Goal: Information Seeking & Learning: Learn about a topic

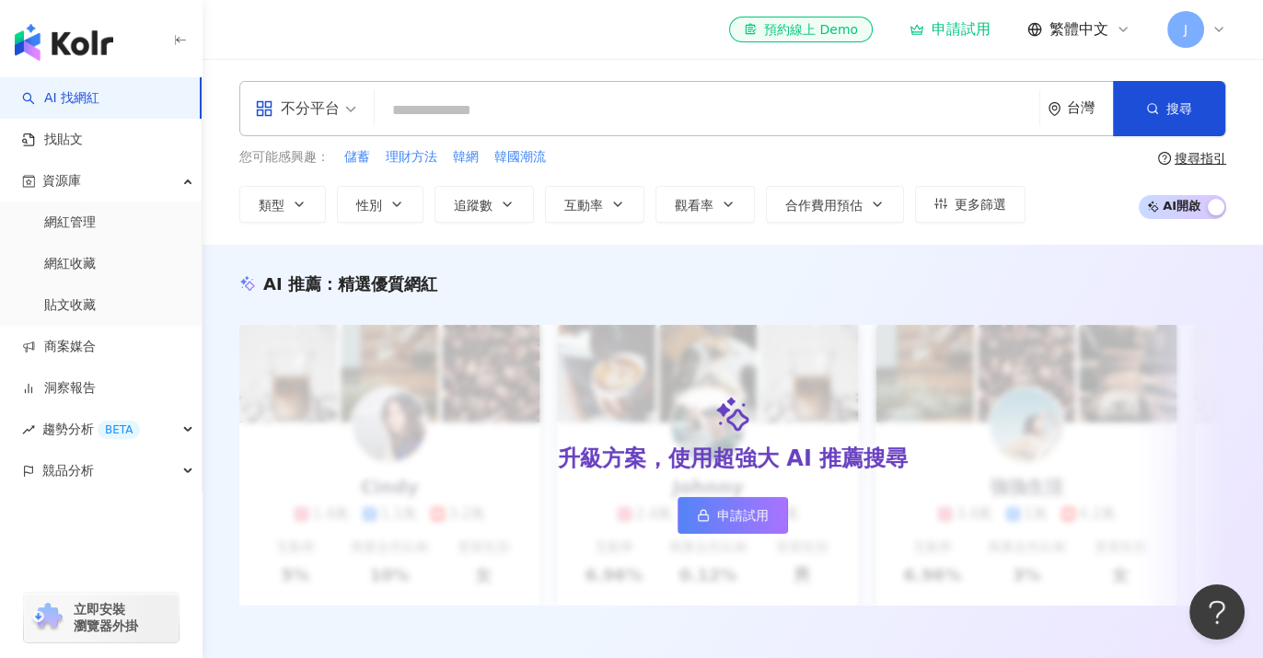
click at [438, 107] on input "search" at bounding box center [707, 110] width 650 height 35
click at [320, 106] on div "不分平台" at bounding box center [297, 108] width 85 height 29
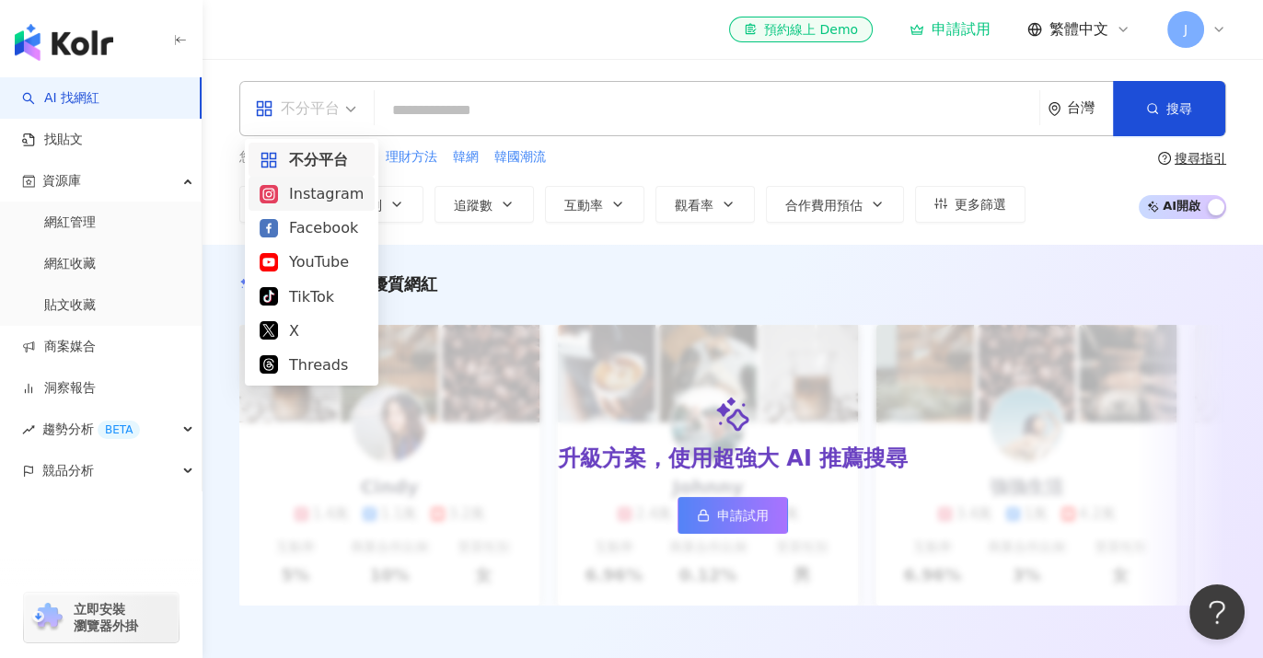
click at [310, 190] on div "Instagram" at bounding box center [312, 193] width 104 height 23
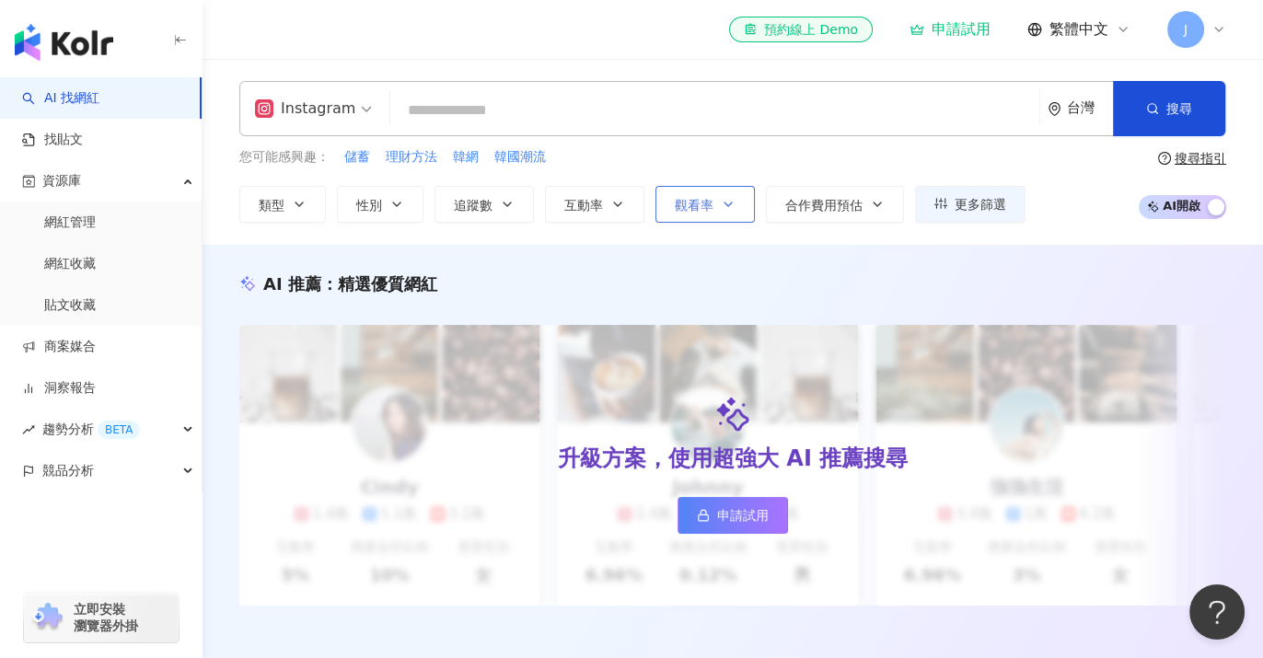
click at [679, 203] on span "觀看率" at bounding box center [694, 205] width 39 height 15
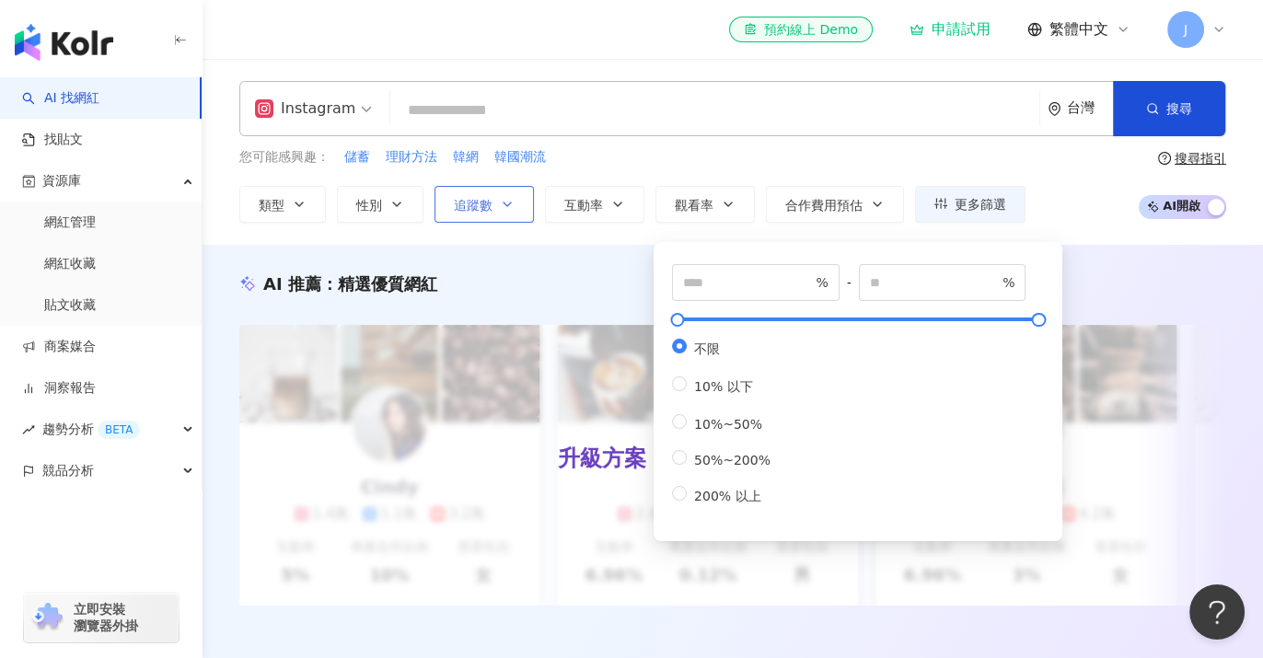
click at [462, 209] on span "追蹤數" at bounding box center [473, 205] width 39 height 15
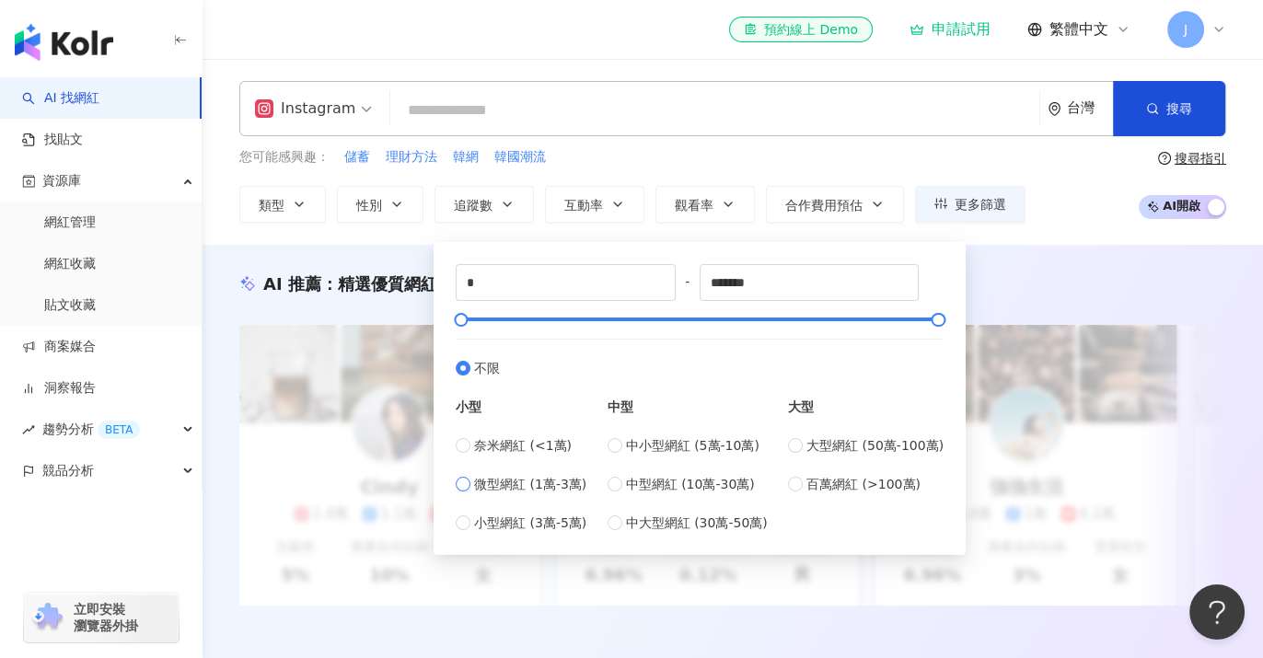
click at [491, 477] on span "微型網紅 (1萬-3萬)" at bounding box center [530, 484] width 112 height 20
type input "*****"
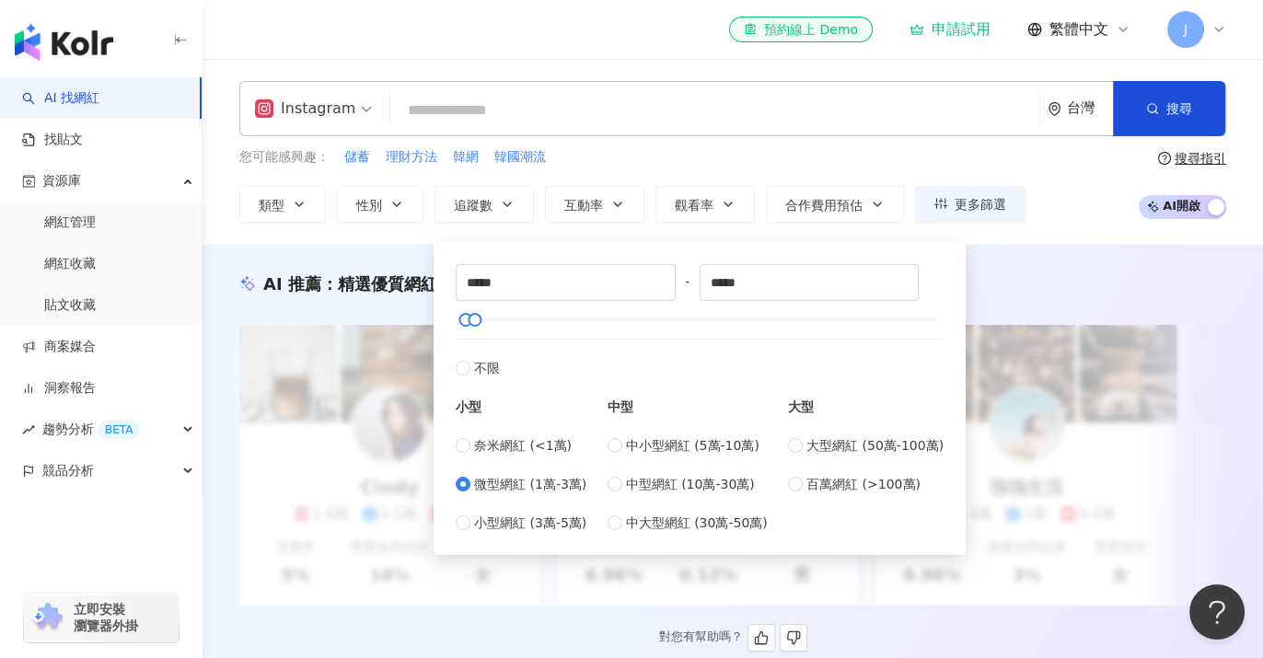
click at [227, 436] on div "AI 推薦 ： 精選優質網紅 升級方案，使用超強大 AI 推薦搜尋 申請試用 Cindy 1.4萬 1.1萬 3.2萬 互動率 5% 商業合作比例 10% 受…" at bounding box center [732, 461] width 1060 height 379
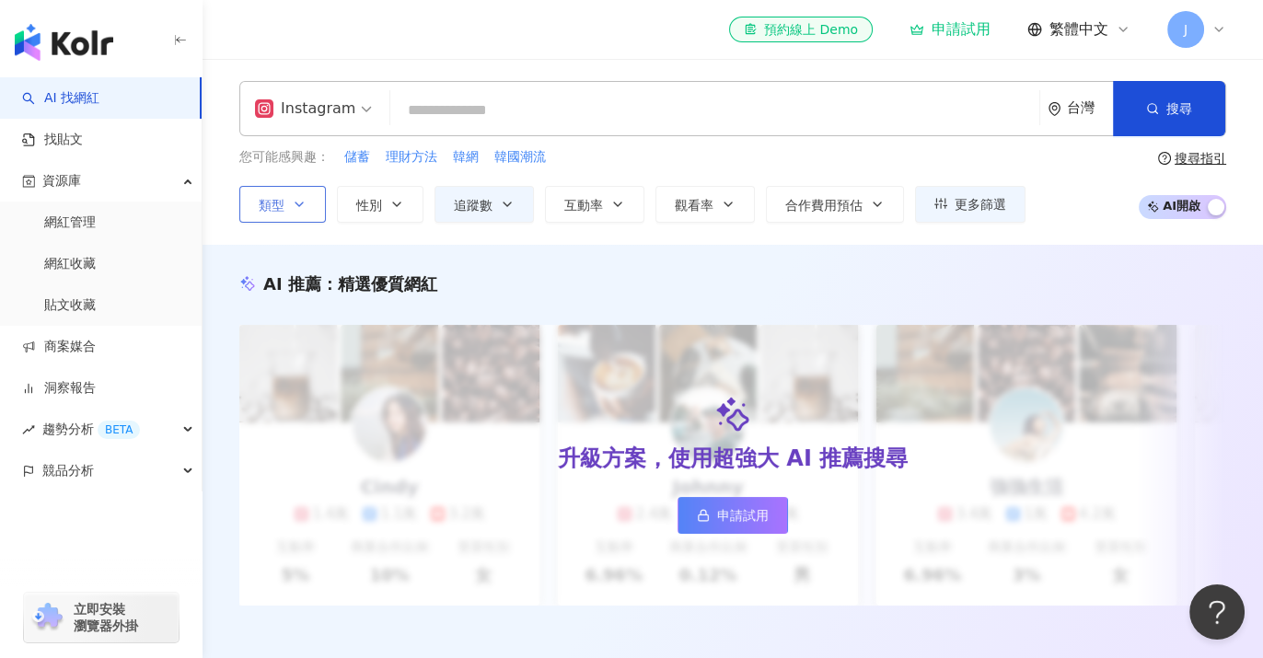
click at [271, 200] on span "類型" at bounding box center [272, 205] width 26 height 15
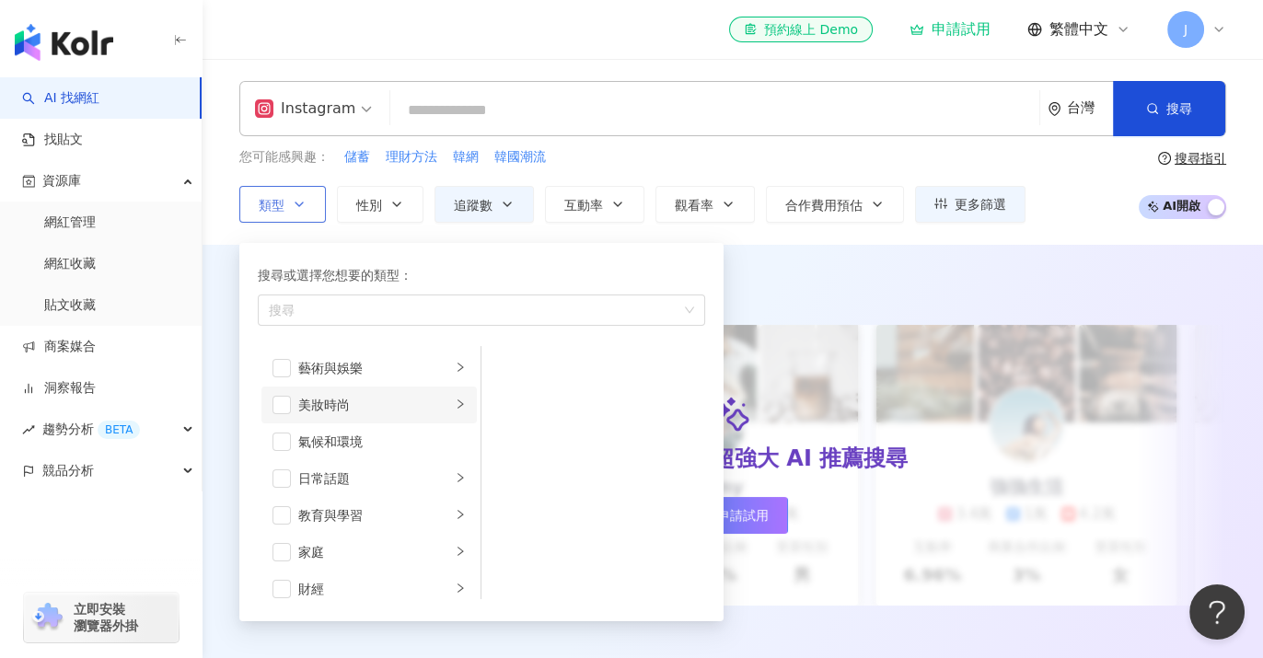
click at [321, 401] on div "美妝時尚" at bounding box center [374, 405] width 153 height 20
click at [507, 474] on span "button" at bounding box center [505, 478] width 18 height 18
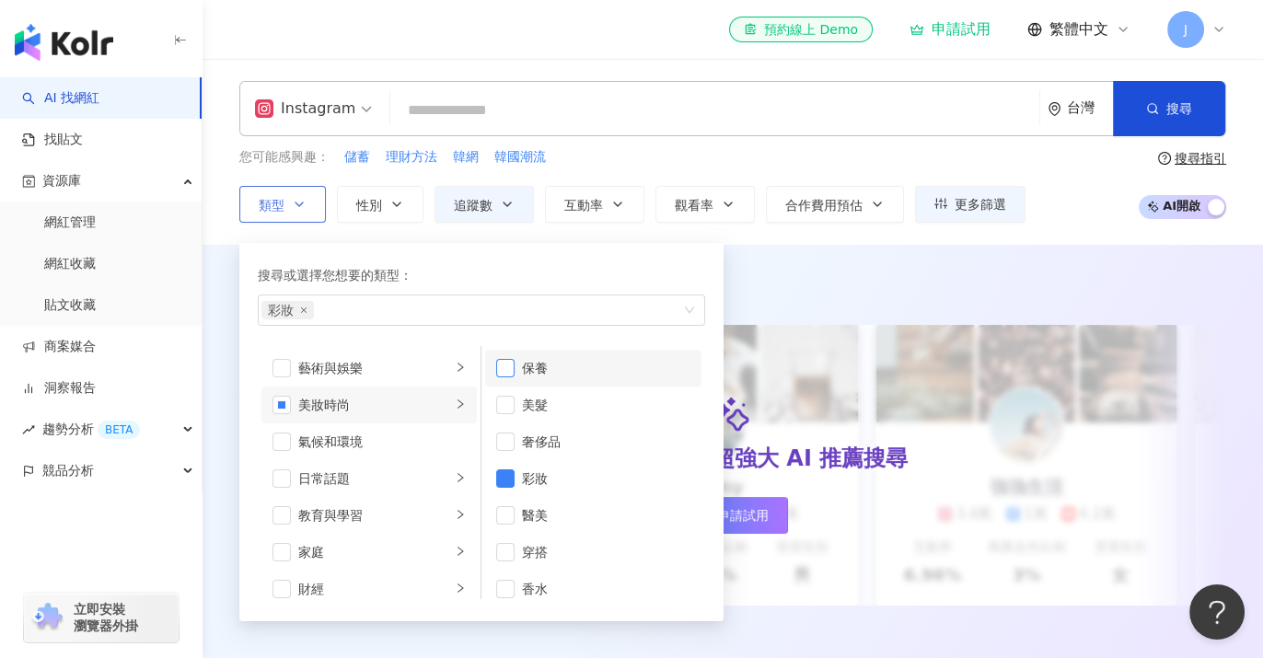
click at [511, 366] on span "button" at bounding box center [505, 368] width 18 height 18
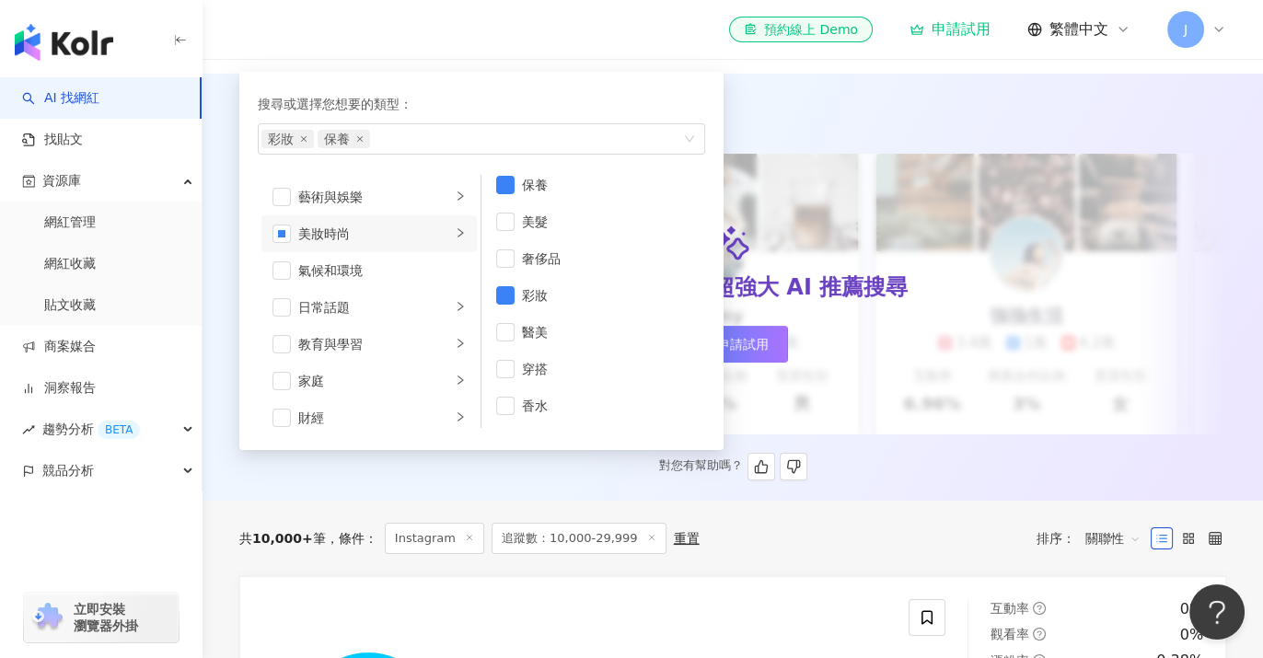
scroll to position [204, 0]
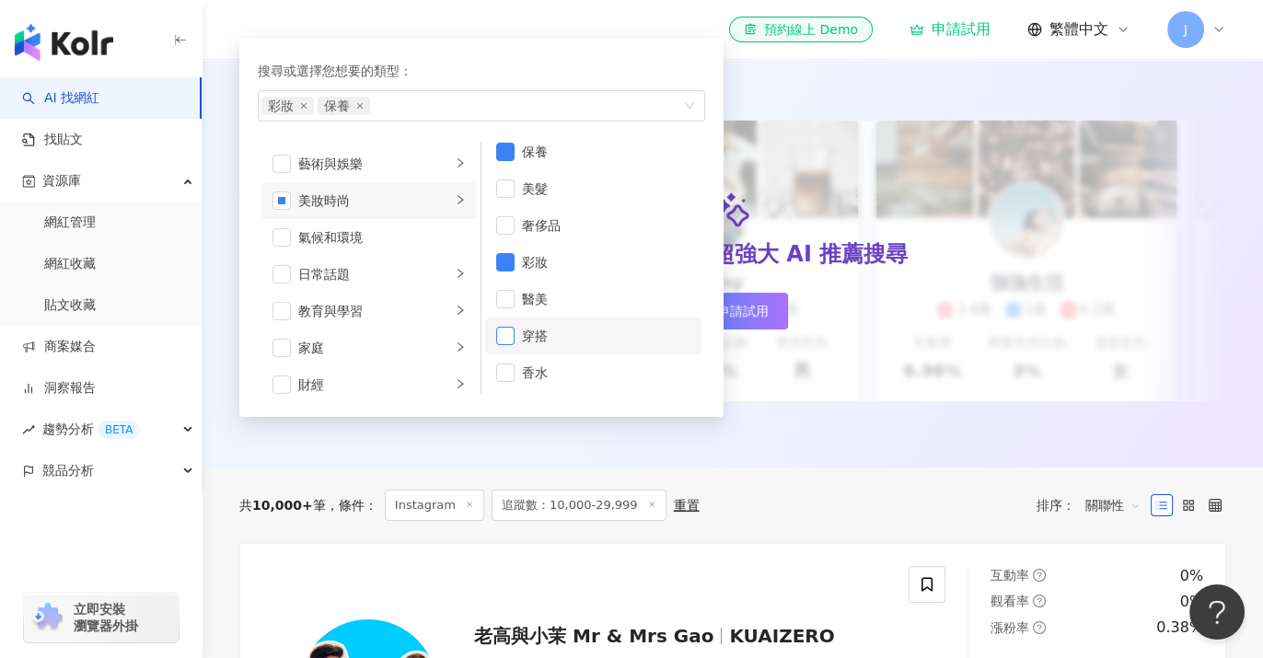
click at [498, 335] on span "button" at bounding box center [505, 336] width 18 height 18
click at [281, 271] on span "button" at bounding box center [281, 274] width 18 height 18
click at [281, 335] on li "家庭" at bounding box center [368, 347] width 215 height 37
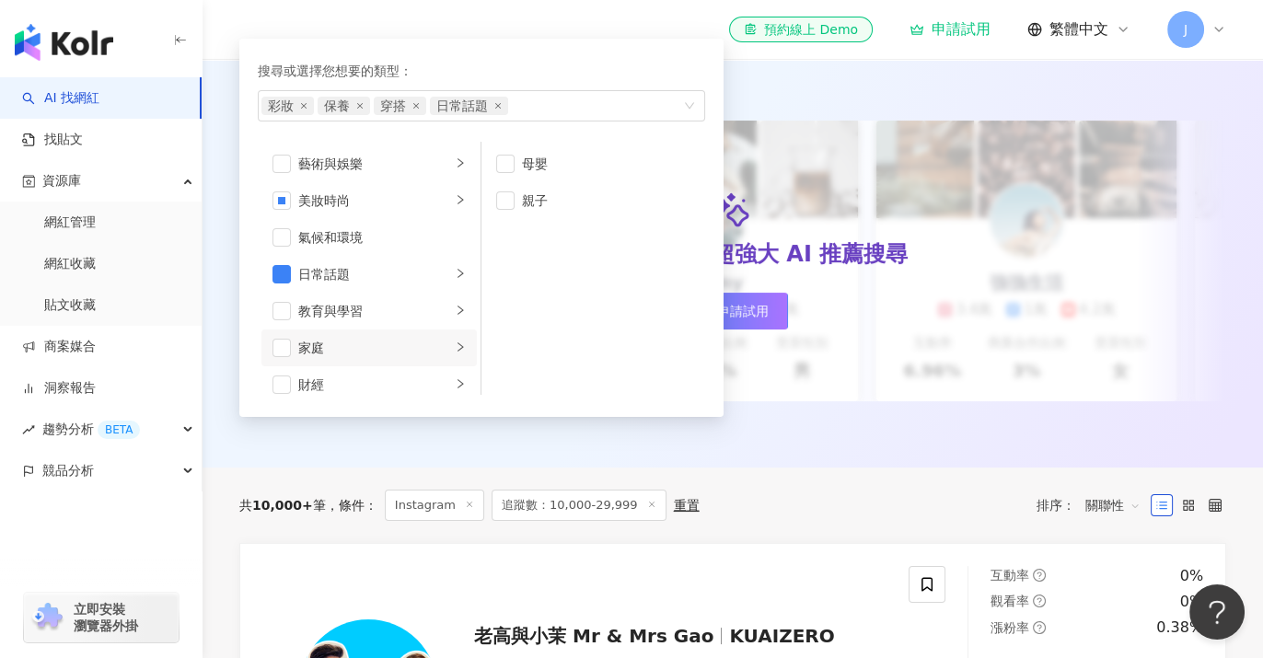
click at [292, 345] on li "家庭" at bounding box center [368, 347] width 215 height 37
click at [274, 343] on span "button" at bounding box center [281, 348] width 18 height 18
click at [499, 159] on span "button" at bounding box center [505, 164] width 18 height 18
click at [323, 271] on div "日常話題" at bounding box center [374, 274] width 153 height 20
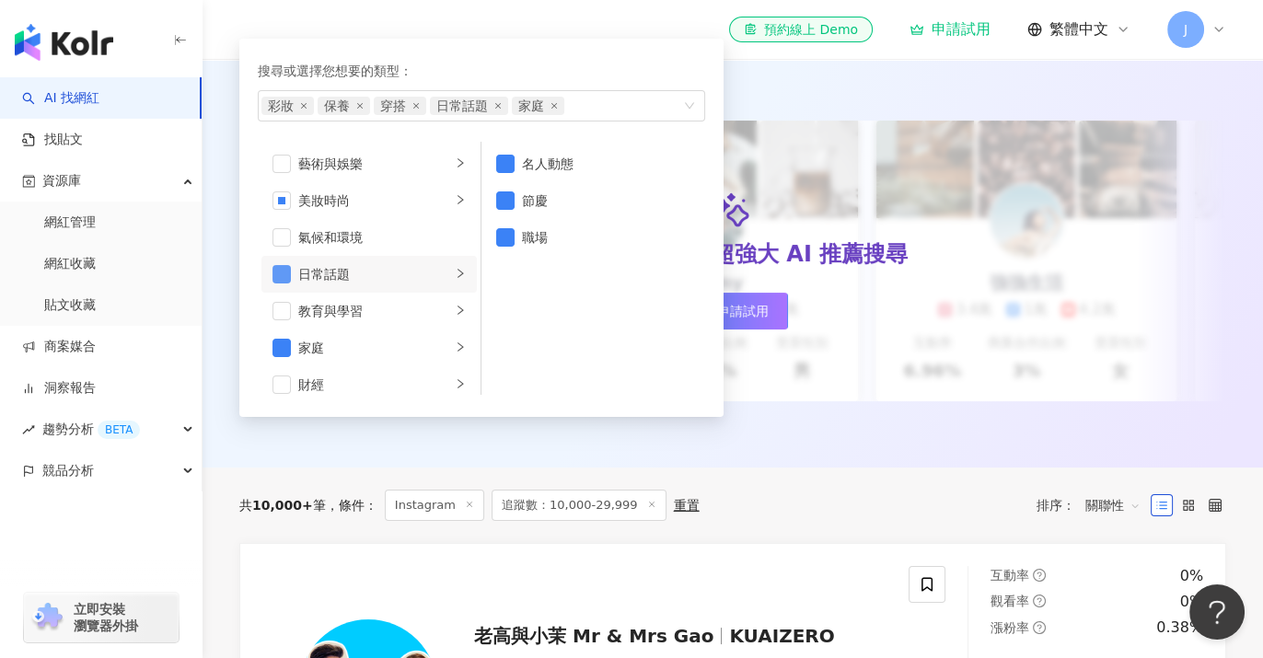
click at [281, 269] on span "button" at bounding box center [281, 274] width 18 height 18
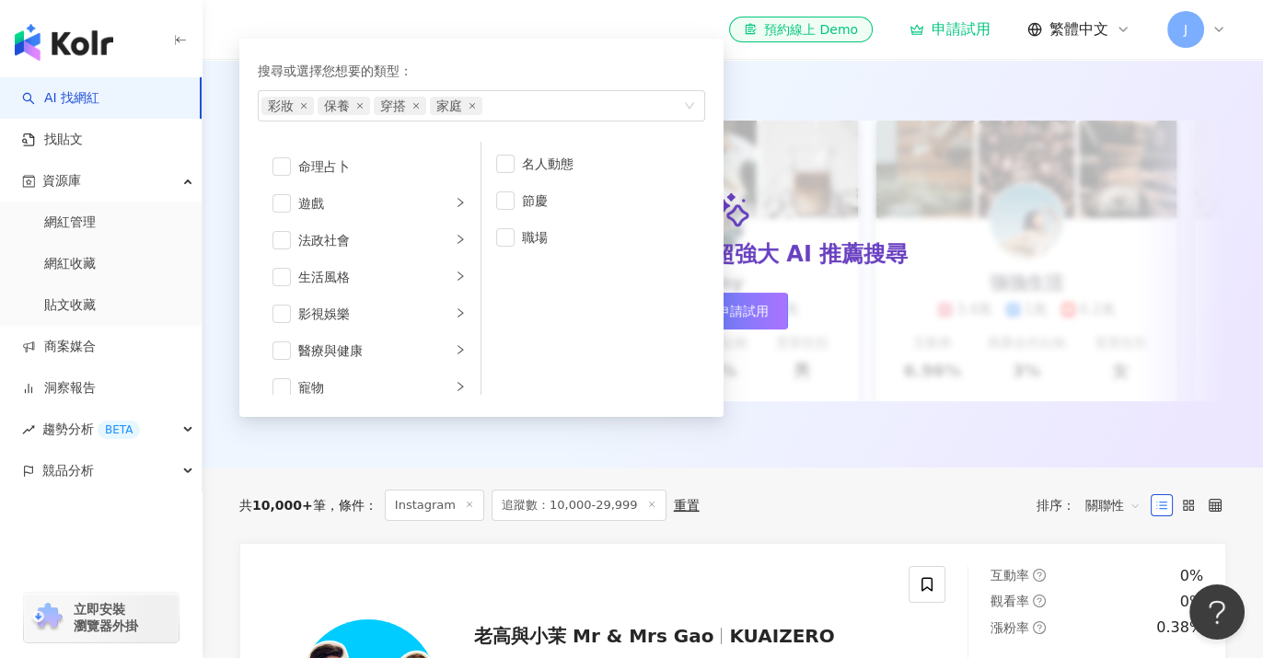
scroll to position [409, 0]
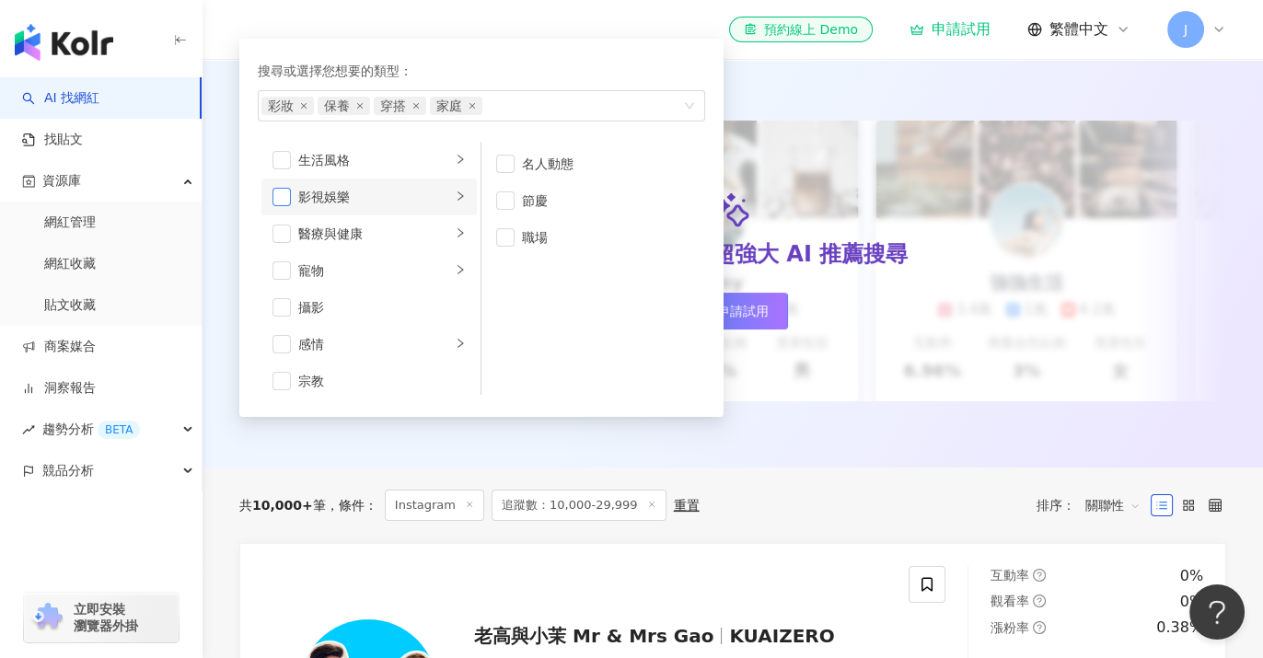
click at [283, 193] on span "button" at bounding box center [281, 197] width 18 height 18
click at [455, 193] on icon "right" at bounding box center [460, 196] width 11 height 11
click at [756, 62] on div "AI 推薦 ： 精選優質網紅 升級方案，使用超強大 AI 推薦搜尋 申請試用 Cindy 1.4萬 1.1萬 3.2萬 互動率 5% 商業合作比例 10% 受…" at bounding box center [732, 253] width 1060 height 427
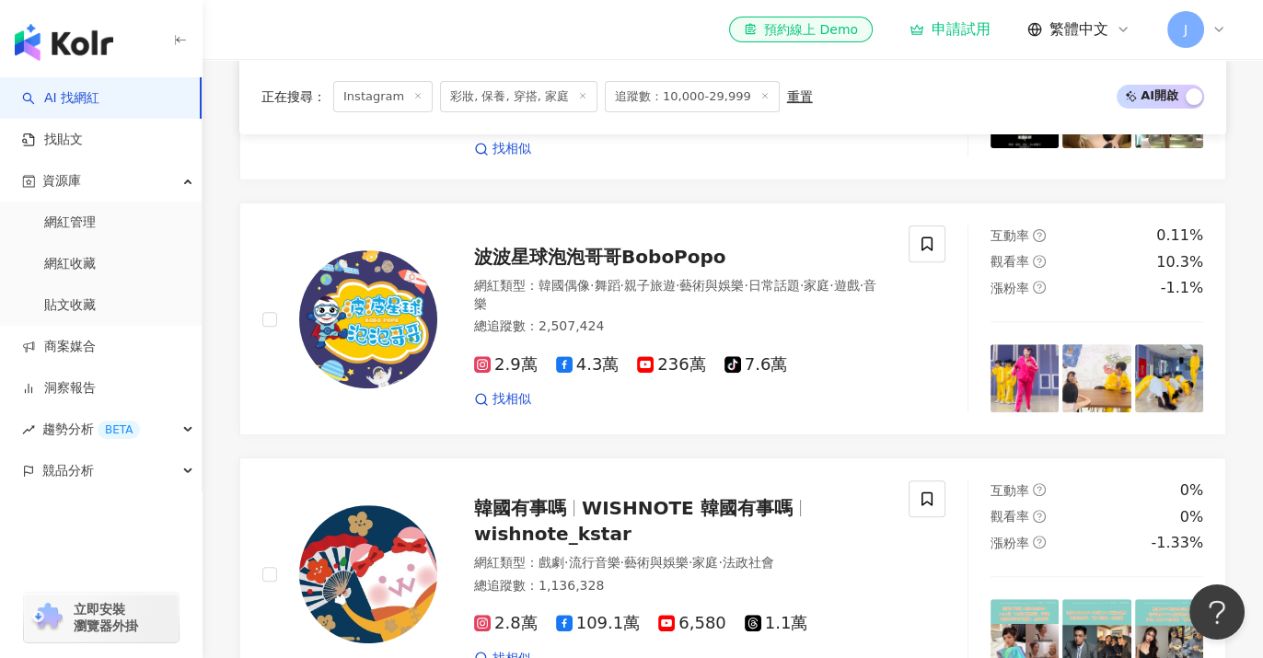
scroll to position [511, 0]
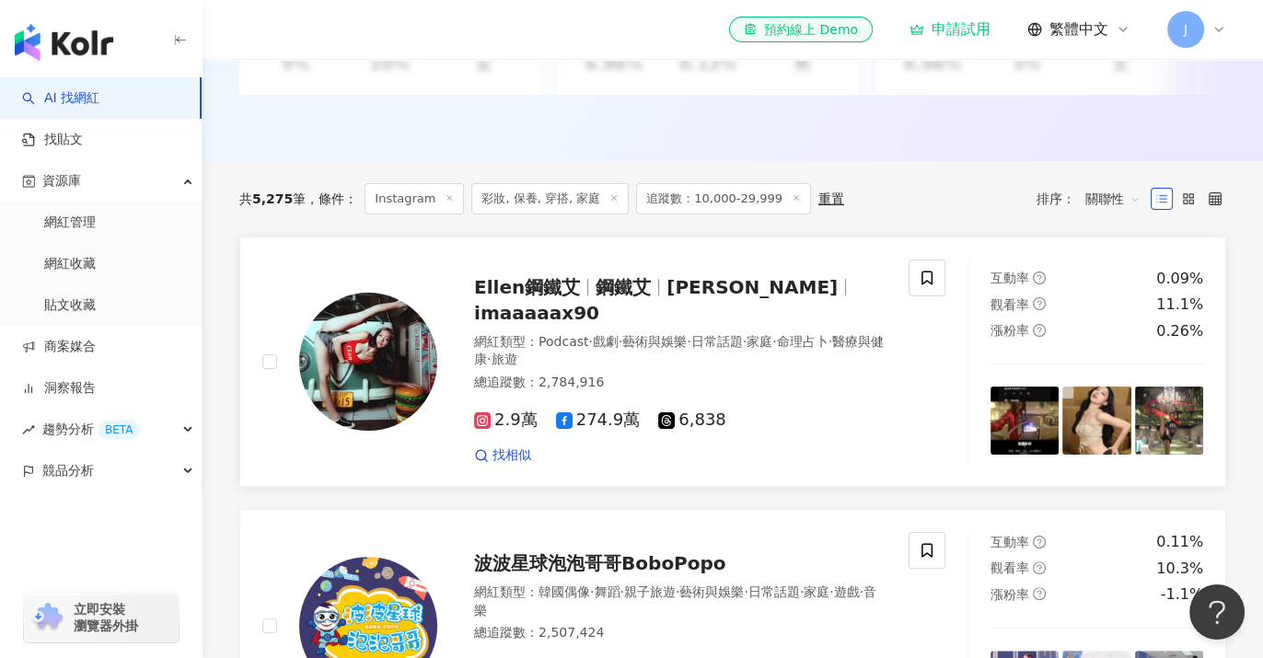
click at [538, 298] on span "Ellen鋼鐵艾" at bounding box center [527, 287] width 106 height 22
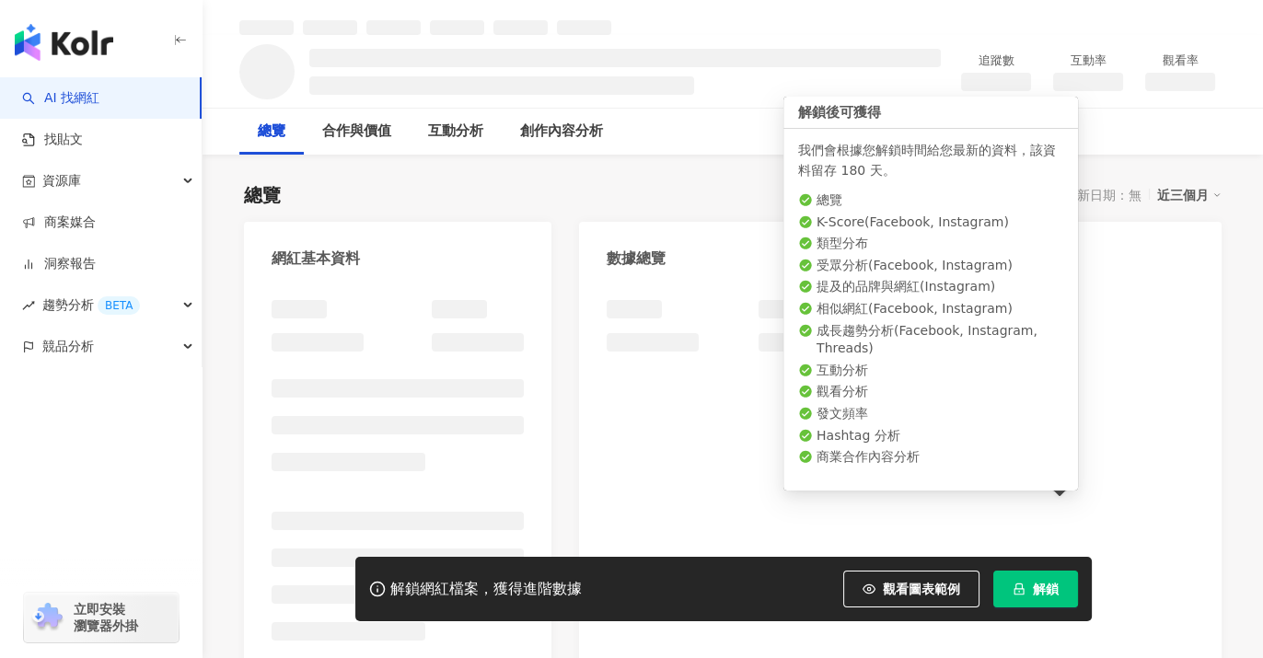
scroll to position [102, 0]
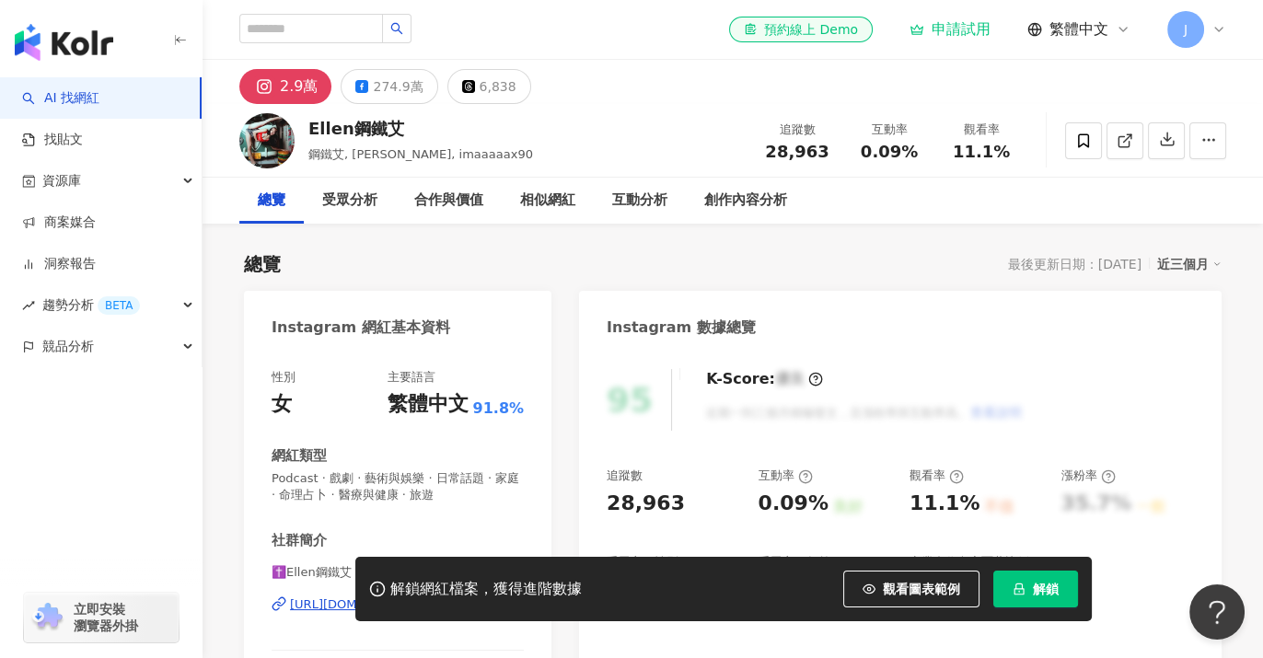
click at [325, 604] on div "解鎖網紅檔案，獲得進階數據 觀看圖表範例 解鎖" at bounding box center [631, 589] width 1263 height 64
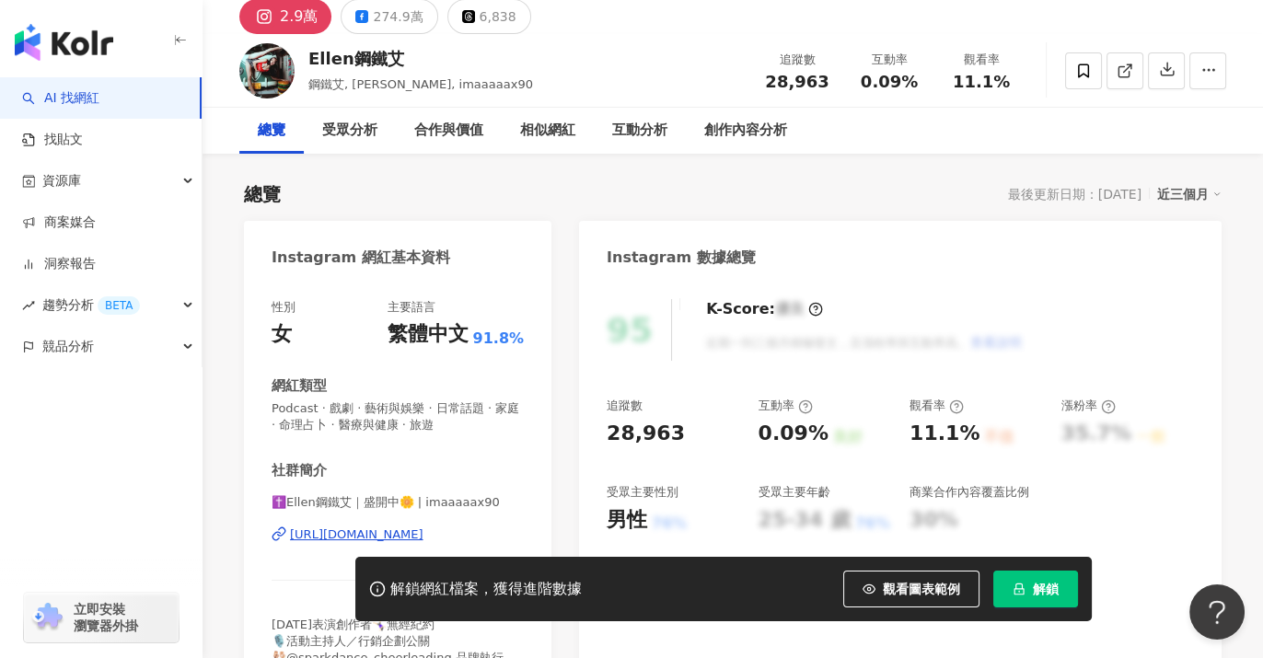
scroll to position [102, 0]
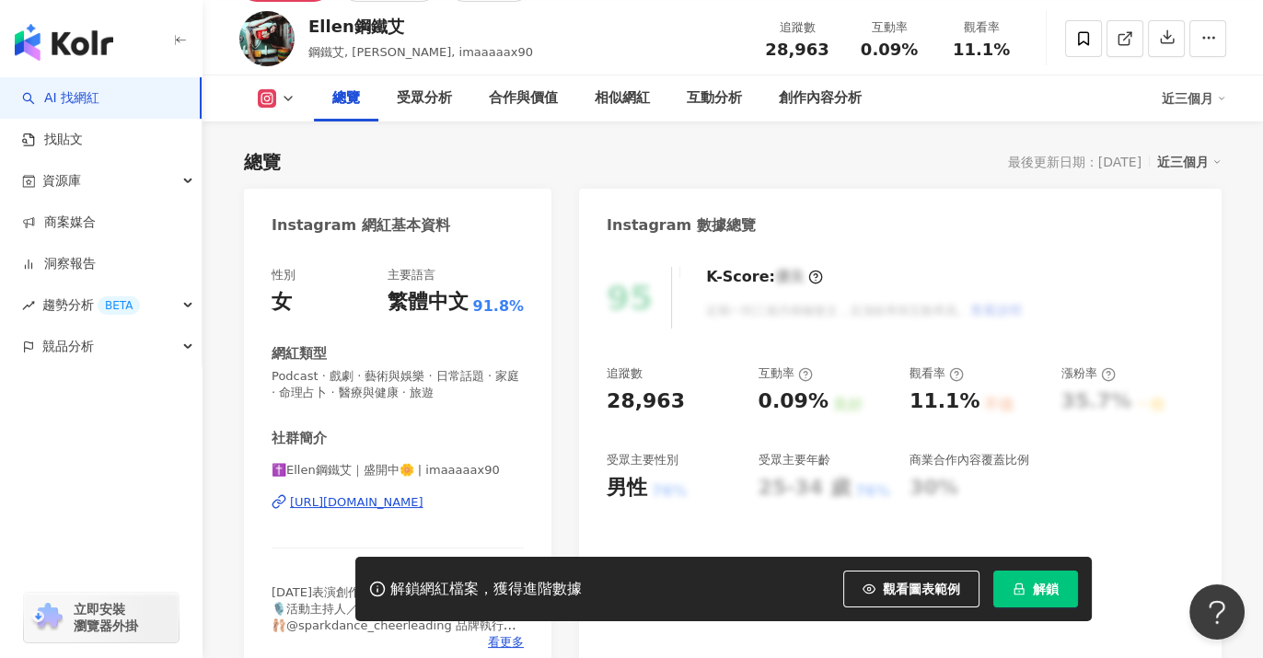
click at [375, 503] on div "https://www.instagram.com/imaaaaax90/" at bounding box center [356, 502] width 133 height 17
